Goal: Find specific page/section: Find specific page/section

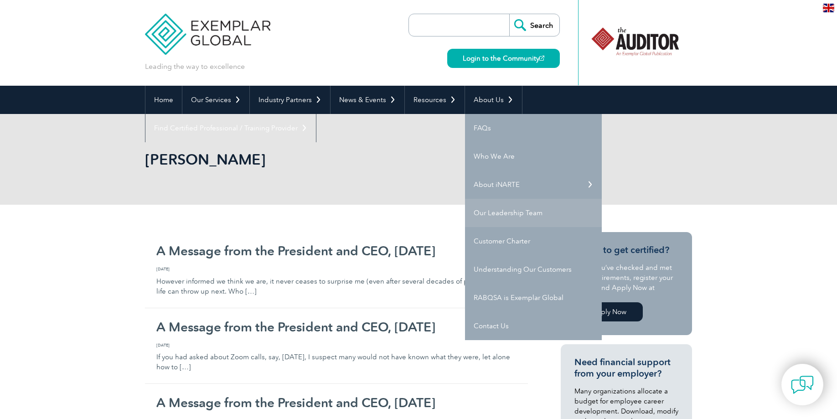
click at [501, 211] on link "Our Leadership Team" at bounding box center [533, 213] width 137 height 28
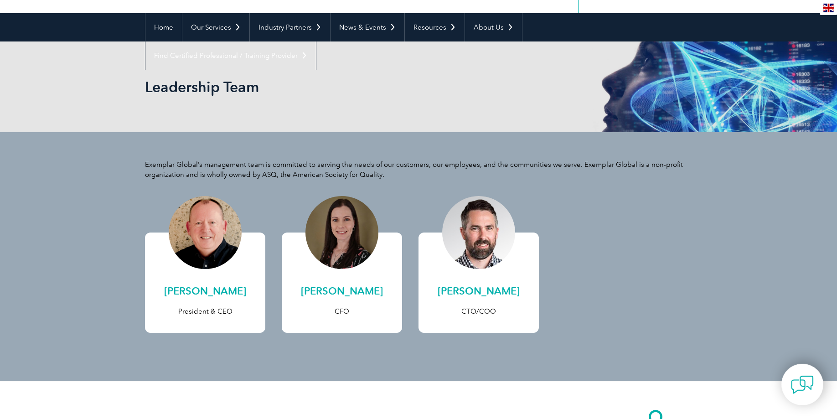
scroll to position [77, 0]
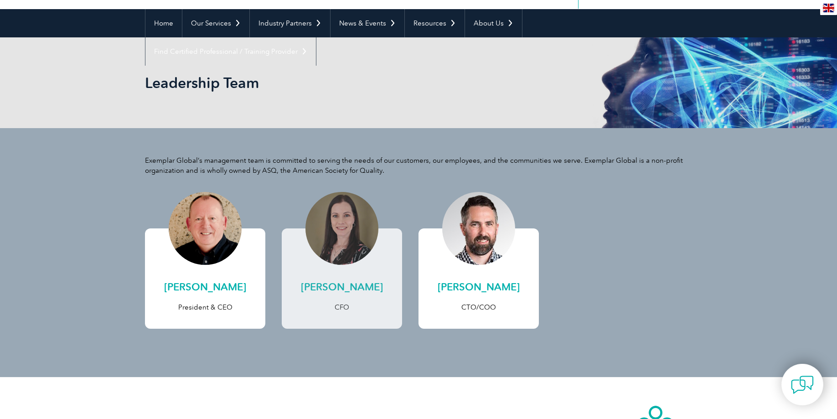
click at [353, 232] on div at bounding box center [342, 228] width 73 height 73
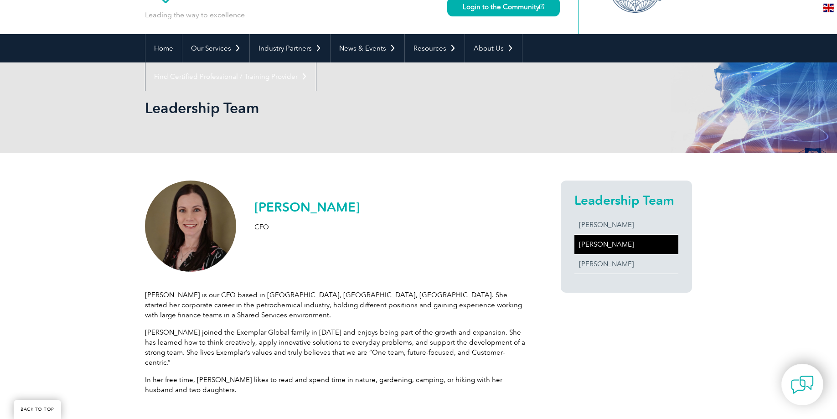
scroll to position [115, 0]
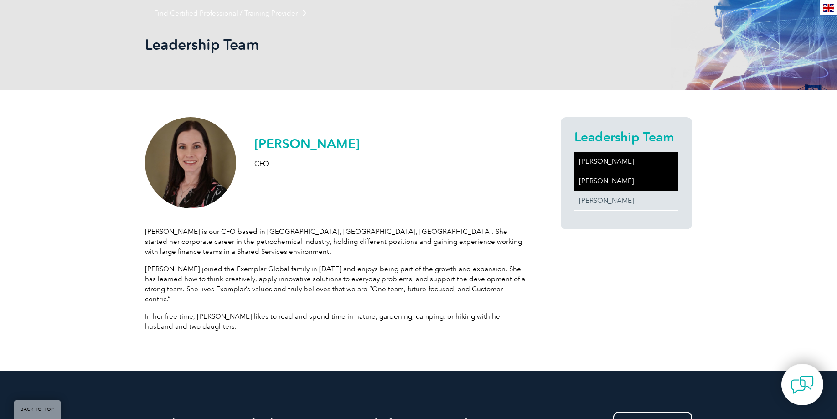
click at [608, 163] on link "[PERSON_NAME]" at bounding box center [627, 161] width 104 height 19
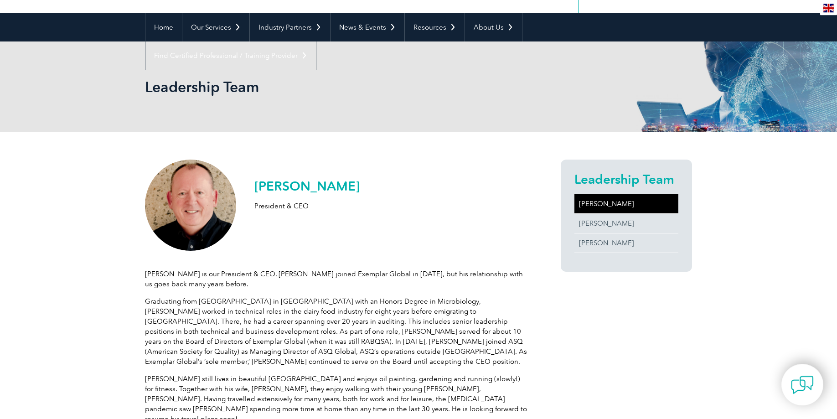
scroll to position [77, 0]
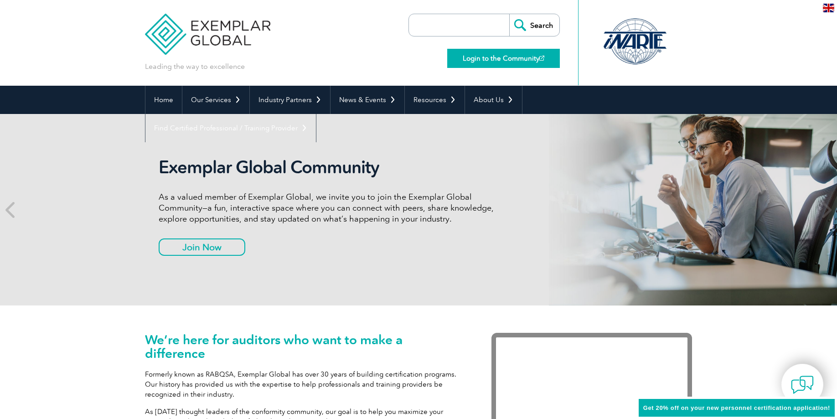
click at [525, 57] on link "Login to the Community" at bounding box center [503, 58] width 113 height 19
